Goal: Entertainment & Leisure: Consume media (video, audio)

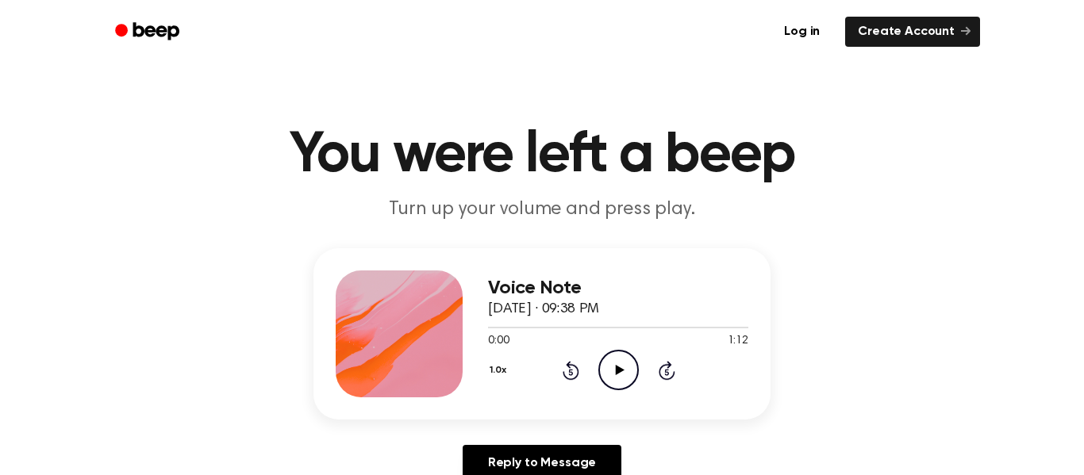
click at [622, 358] on icon "Play Audio" at bounding box center [618, 370] width 40 height 40
click at [619, 373] on icon at bounding box center [619, 370] width 9 height 10
click at [609, 365] on icon "Play Audio" at bounding box center [618, 370] width 40 height 40
